Goal: Use online tool/utility: Use online tool/utility

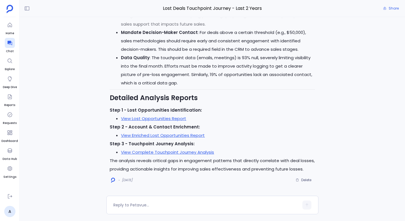
scroll to position [497, 0]
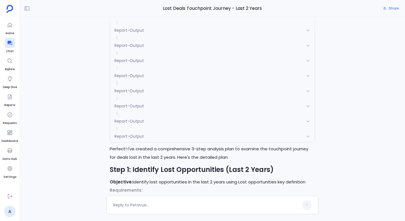
click at [139, 21] on div "Planner" at bounding box center [212, 15] width 205 height 12
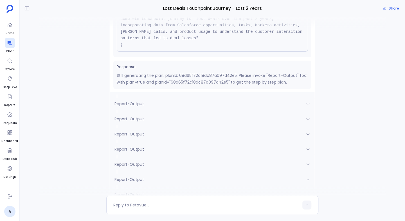
scroll to position [-2237, 0]
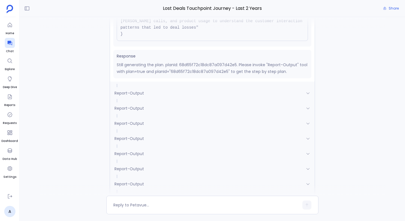
click at [215, 75] on p "Still generating the plan. planId: 68d65f72c18dc87a097d42e5. Please invoke "Rep…" at bounding box center [212, 68] width 191 height 13
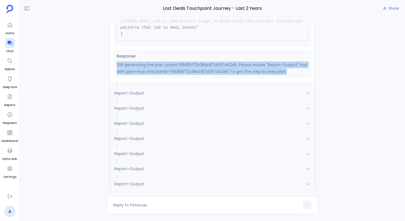
click at [215, 75] on p "Still generating the plan. planId: 68d65f72c18dc87a097d42e5. Please invoke "Rep…" at bounding box center [212, 68] width 191 height 13
copy p "Still generating the plan. planId: 68d65f72c18dc87a097d42e5. Please invoke "Rep…"
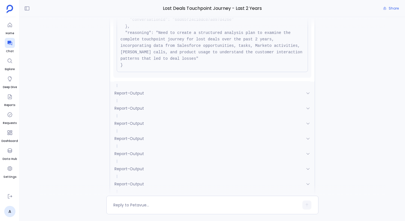
scroll to position [31, 0]
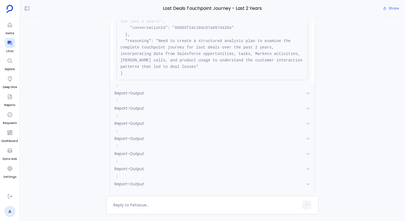
click at [183, 80] on pre "{ "name": "Planner", "args": { "query": "What does the touchpoint journey look …" at bounding box center [212, 35] width 191 height 92
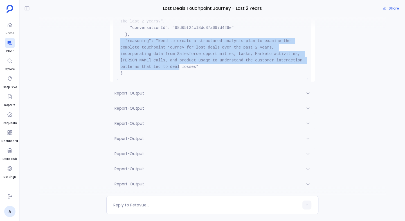
click at [183, 80] on pre "{ "name": "Planner", "args": { "query": "What does the touchpoint journey look …" at bounding box center [212, 35] width 191 height 92
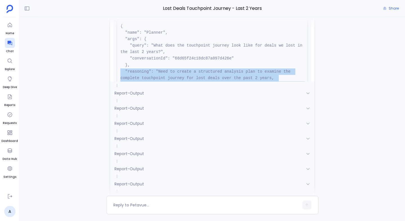
click at [249, 81] on pre "{ "name": "Planner", "args": { "query": "What does the touchpoint journey look …" at bounding box center [212, 65] width 191 height 92
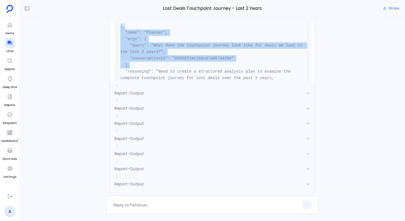
drag, startPoint x: 121, startPoint y: 81, endPoint x: 151, endPoint y: 120, distance: 49.6
click at [151, 111] on pre "{ "name": "Planner", "args": { "query": "What does the touchpoint journey look …" at bounding box center [212, 65] width 191 height 92
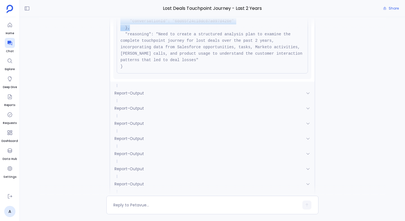
scroll to position [70, 0]
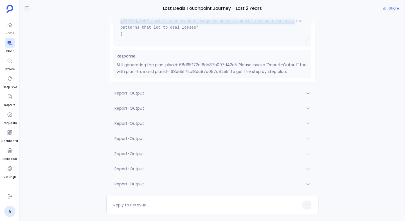
copy pre "{ "name": "Planner", "args": { "query": "What does the touchpoint journey look …"
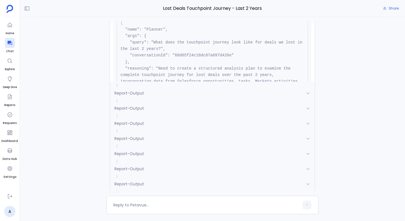
scroll to position [1, 0]
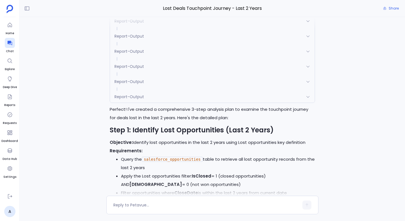
click at [197, 42] on div "Report-Output" at bounding box center [212, 36] width 205 height 12
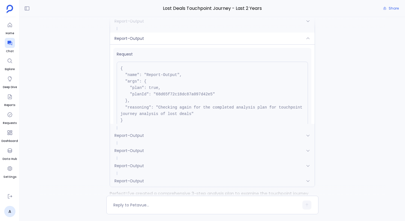
click at [197, 44] on div "Report-Output" at bounding box center [212, 39] width 205 height 12
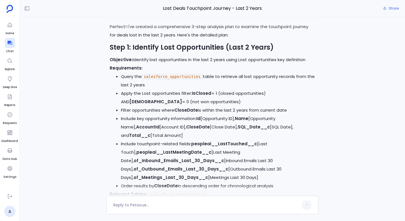
scroll to position [-2103, 0]
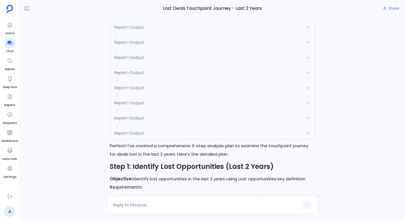
click at [159, 48] on div "Report-Output" at bounding box center [212, 43] width 205 height 12
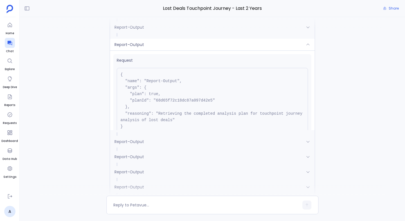
click at [159, 51] on div "Report-Output" at bounding box center [212, 45] width 205 height 12
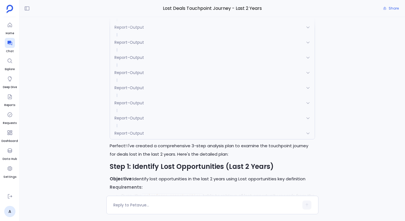
click at [162, 33] on div "Report-Output" at bounding box center [212, 27] width 205 height 12
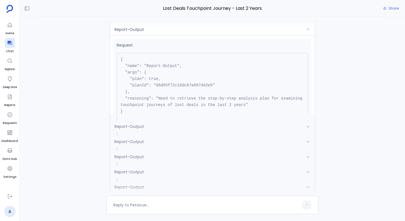
click at [162, 35] on div "Report-Output" at bounding box center [212, 30] width 205 height 12
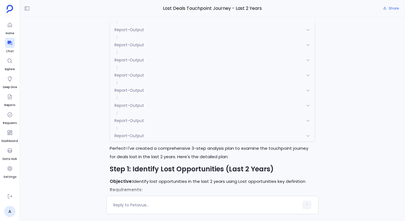
scroll to position [-2171, 0]
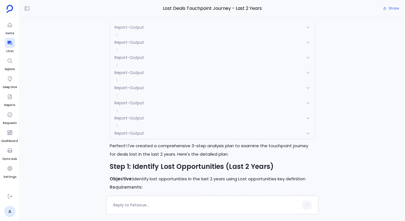
click at [140, 45] on span "Report-Output" at bounding box center [129, 43] width 30 height 6
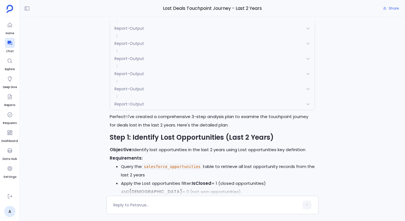
scroll to position [-2234, 0]
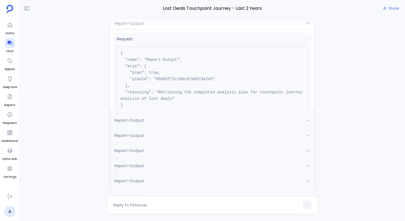
click at [145, 29] on div "Report-Output" at bounding box center [212, 23] width 205 height 12
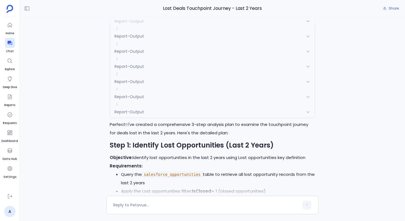
click at [150, 12] on div "Report-Output" at bounding box center [212, 6] width 205 height 12
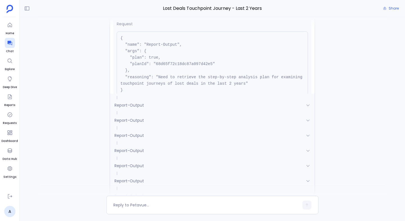
click at [150, 14] on div "Report-Output" at bounding box center [212, 8] width 205 height 12
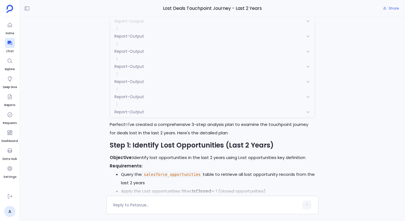
click at [145, 27] on div "Report-Output" at bounding box center [212, 21] width 205 height 12
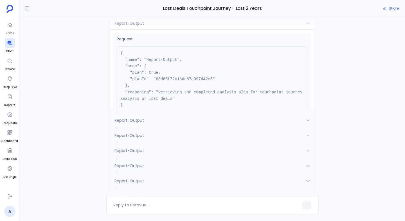
click at [145, 29] on div "Report-Output" at bounding box center [212, 23] width 205 height 12
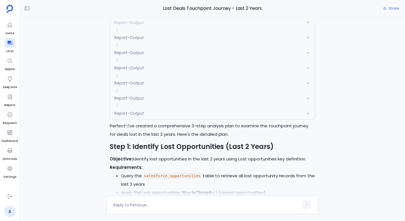
scroll to position [-2150, 0]
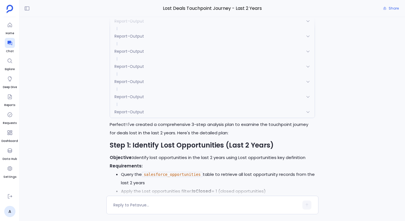
click at [143, 46] on span at bounding box center [212, 43] width 205 height 3
click at [143, 42] on div "Report-Output" at bounding box center [212, 36] width 205 height 12
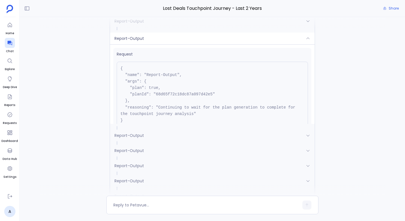
click at [143, 41] on span "Report-Output" at bounding box center [129, 39] width 30 height 6
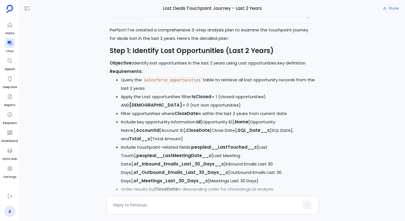
scroll to position [-2055, 0]
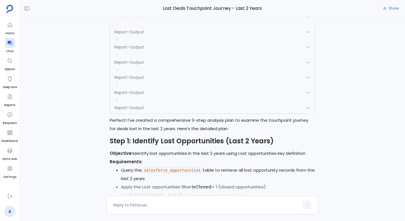
click at [186, 8] on div "Report-Output" at bounding box center [212, 2] width 205 height 12
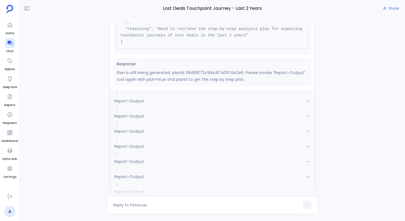
scroll to position [0, 0]
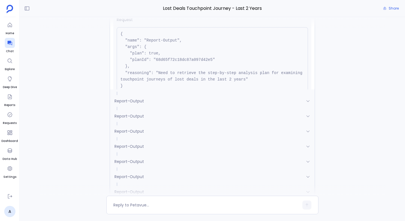
click at [172, 10] on div "Report-Output" at bounding box center [212, 4] width 205 height 12
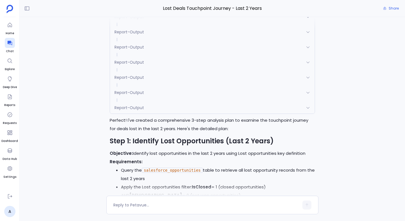
click at [169, 53] on div "Report-Output" at bounding box center [212, 47] width 205 height 12
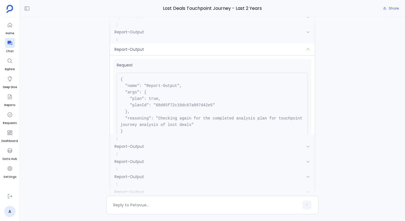
click at [169, 55] on div "Report-Output" at bounding box center [212, 50] width 205 height 12
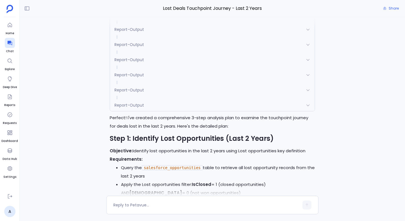
scroll to position [-2149, 0]
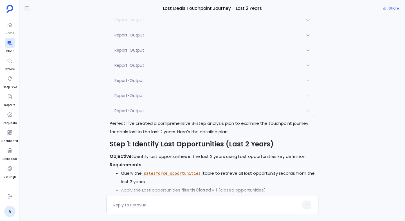
click at [182, 41] on div "Report-Output" at bounding box center [212, 35] width 205 height 12
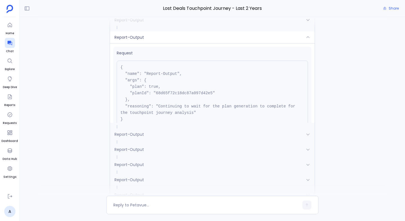
click at [182, 43] on div "Report-Output" at bounding box center [212, 37] width 205 height 12
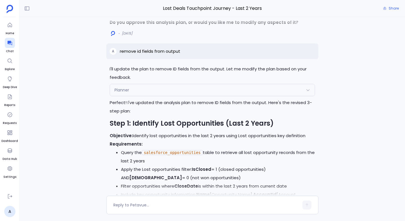
scroll to position [-1492, 0]
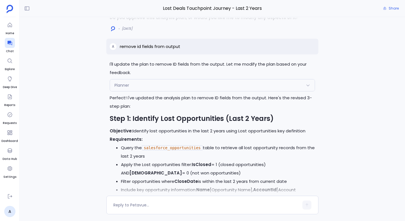
click at [111, 31] on img at bounding box center [113, 28] width 4 height 5
click at [114, 49] on span "A" at bounding box center [113, 46] width 2 height 4
click at [113, 49] on span "A" at bounding box center [113, 46] width 2 height 4
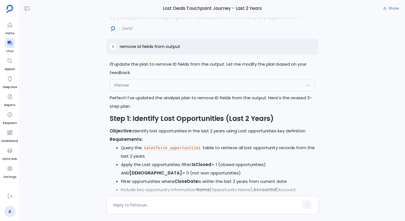
click at [114, 50] on span "A" at bounding box center [113, 46] width 7 height 7
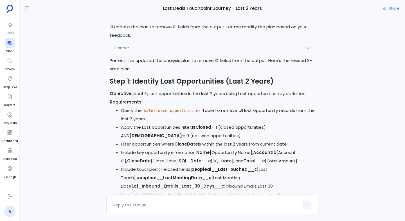
scroll to position [-1453, 0]
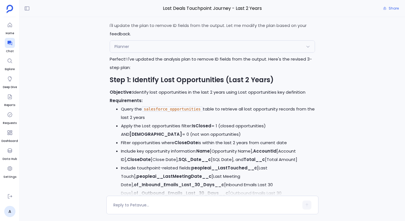
click at [130, 85] on strong "Step 1: Identify Lost Opportunities (Last 2 Years)" at bounding box center [192, 79] width 164 height 9
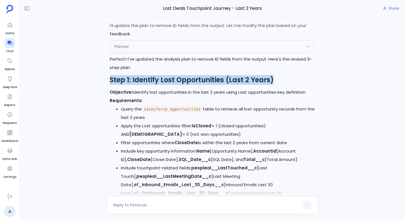
click at [130, 85] on strong "Step 1: Identify Lost Opportunities (Last 2 Years)" at bounding box center [192, 79] width 164 height 9
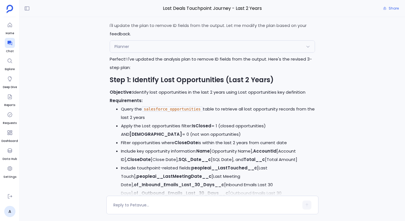
click at [138, 85] on strong "Step 1: Identify Lost Opportunities (Last 2 Years)" at bounding box center [192, 79] width 164 height 9
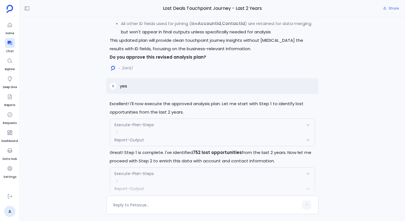
scroll to position [-897, 0]
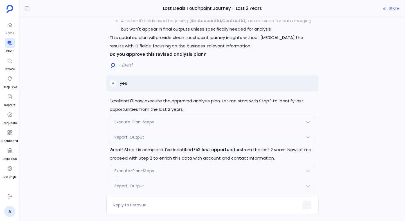
click at [142, 125] on span "Execute-Plan-Steps" at bounding box center [133, 122] width 39 height 6
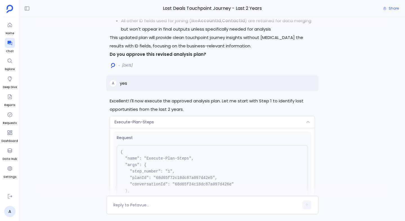
click at [142, 125] on span "Execute-Plan-Steps" at bounding box center [133, 122] width 39 height 6
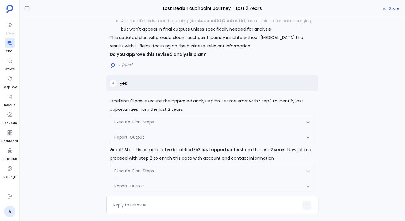
click at [142, 125] on span "Execute-Plan-Steps" at bounding box center [133, 122] width 39 height 6
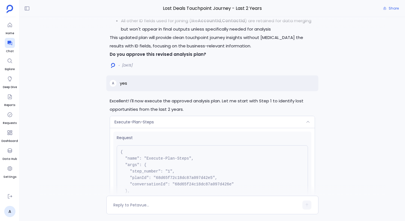
click at [142, 125] on span "Execute-Plan-Steps" at bounding box center [133, 122] width 39 height 6
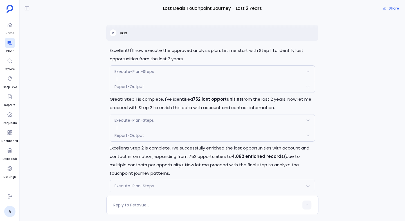
click at [146, 93] on div "Report-Output" at bounding box center [212, 87] width 205 height 12
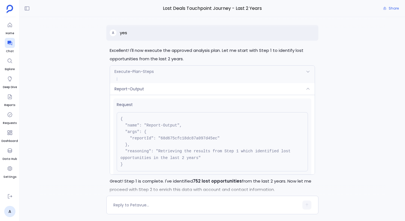
click at [146, 95] on div "Report-Output" at bounding box center [212, 89] width 205 height 12
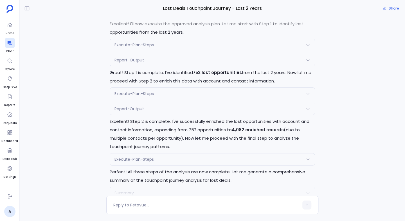
scroll to position [-782, 0]
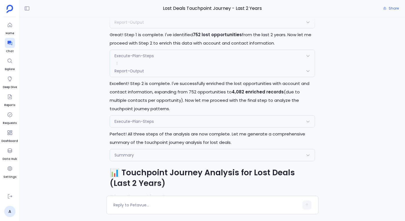
click at [153, 28] on div "Report-Output" at bounding box center [212, 22] width 205 height 12
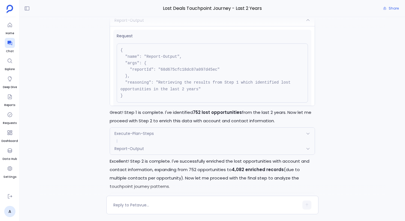
scroll to position [-864, 0]
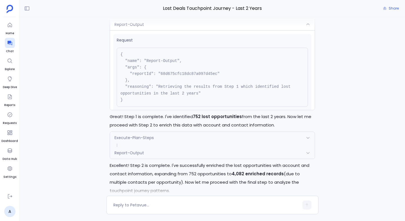
click at [153, 43] on div "Execute-Plan-Steps Request { "name": "Execute-Plan-Steps", "args": { "step_numb…" at bounding box center [212, 56] width 205 height 110
click at [153, 30] on div "Report-Output" at bounding box center [212, 25] width 205 height 12
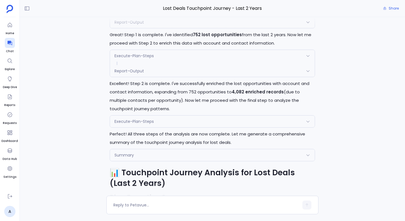
click at [153, 28] on div "Report-Output" at bounding box center [212, 22] width 205 height 12
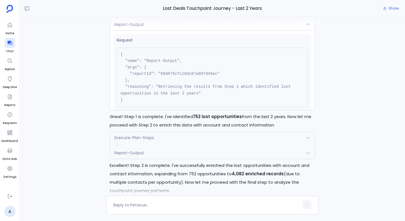
click at [153, 30] on div "Report-Output" at bounding box center [212, 25] width 205 height 12
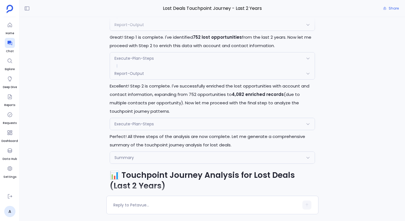
scroll to position [-782, 0]
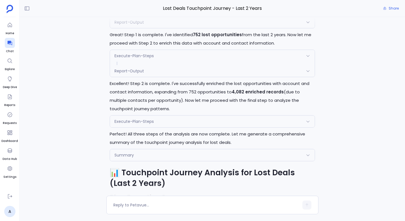
click at [152, 59] on span "Execute-Plan-Steps" at bounding box center [133, 56] width 39 height 6
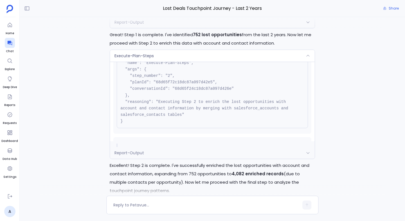
scroll to position [0, 0]
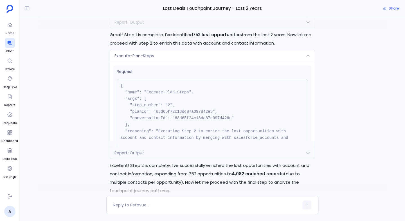
click at [148, 59] on span "Execute-Plan-Steps" at bounding box center [133, 56] width 39 height 6
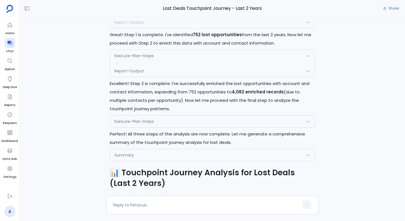
click at [150, 77] on div "Report-Output" at bounding box center [212, 71] width 205 height 12
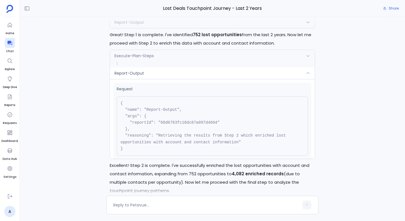
click at [150, 79] on div "Report-Output" at bounding box center [212, 73] width 205 height 12
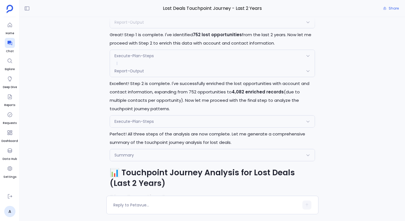
click at [150, 77] on div "Report-Output" at bounding box center [212, 71] width 205 height 12
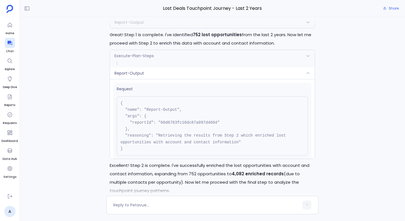
click at [150, 79] on div "Report-Output" at bounding box center [212, 73] width 205 height 12
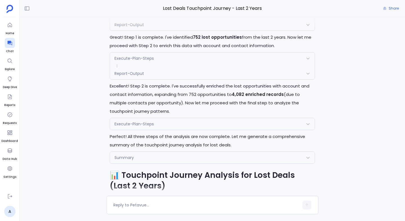
scroll to position [-782, 0]
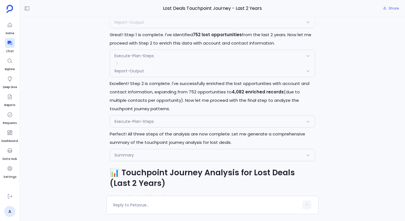
click at [171, 128] on div "Execute-Plan-Steps" at bounding box center [212, 122] width 205 height 12
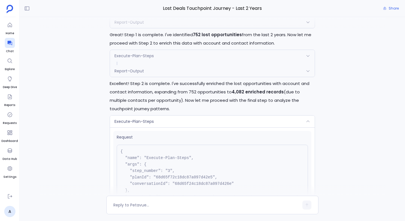
click at [171, 128] on div "Execute-Plan-Steps" at bounding box center [212, 122] width 205 height 12
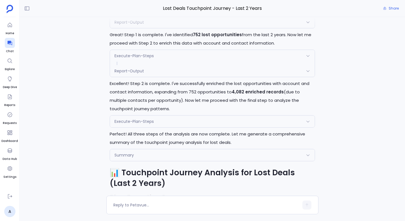
click at [85, 34] on div "Excellent! I'll now execute the approved analysis plan. Let me start with Step …" at bounding box center [212, 106] width 385 height 179
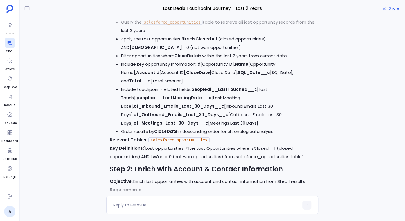
scroll to position [-2092, 0]
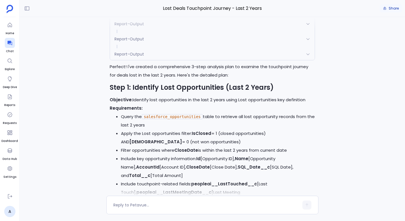
click at [387, 8] on button "Share" at bounding box center [390, 8] width 22 height 8
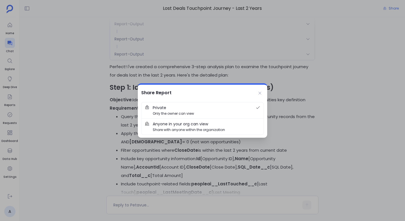
click at [239, 124] on span "Anyone in your org can view Share with anyone within the organization" at bounding box center [206, 127] width 107 height 12
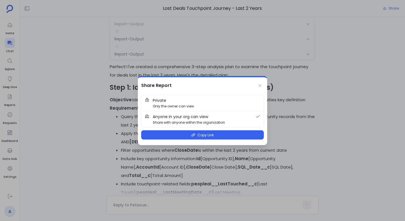
click at [242, 102] on span "Private Only the owner can view" at bounding box center [206, 104] width 107 height 12
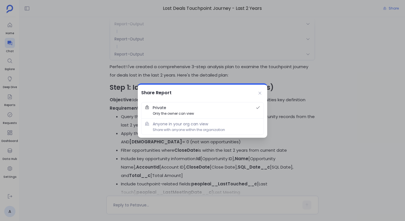
click at [239, 117] on button "Private Only the owner can view" at bounding box center [202, 111] width 122 height 16
click at [236, 125] on span "Anyone in your org can view Share with anyone within the organization" at bounding box center [206, 127] width 107 height 12
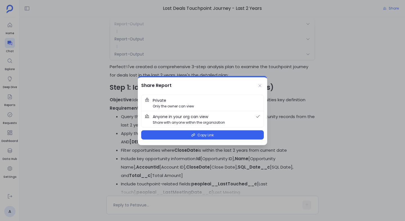
click at [207, 103] on span "Private Only the owner can view" at bounding box center [206, 104] width 107 height 12
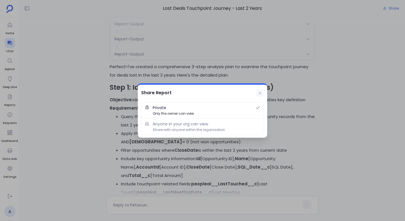
click at [259, 96] on button at bounding box center [260, 93] width 8 height 8
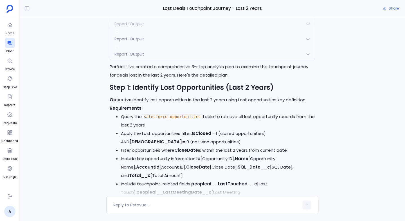
click at [259, 45] on div "Report-Output" at bounding box center [212, 39] width 205 height 12
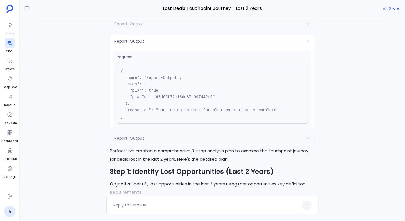
click at [259, 47] on div "Report-Output" at bounding box center [212, 41] width 205 height 12
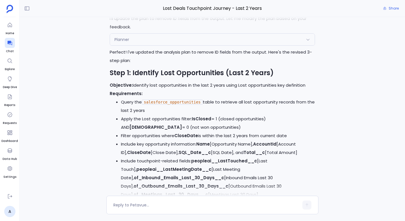
scroll to position [-1443, 0]
